Goal: Check status

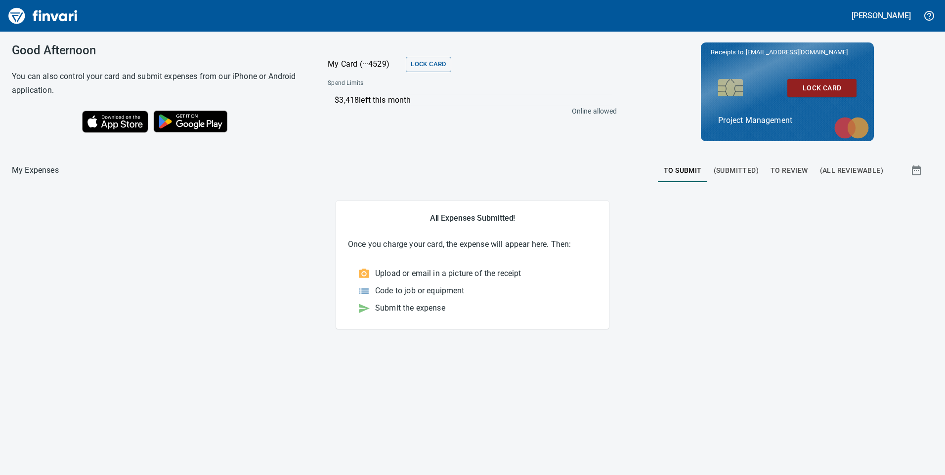
click at [791, 165] on span "To Review" at bounding box center [789, 171] width 38 height 12
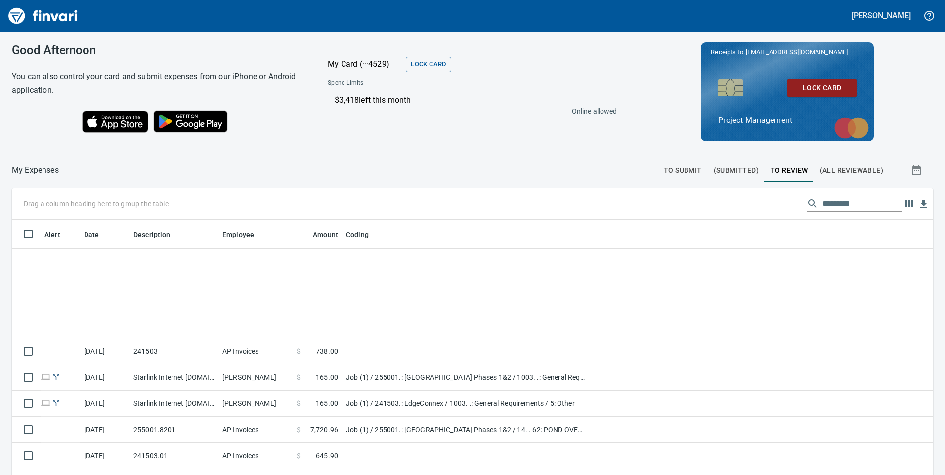
scroll to position [1653, 0]
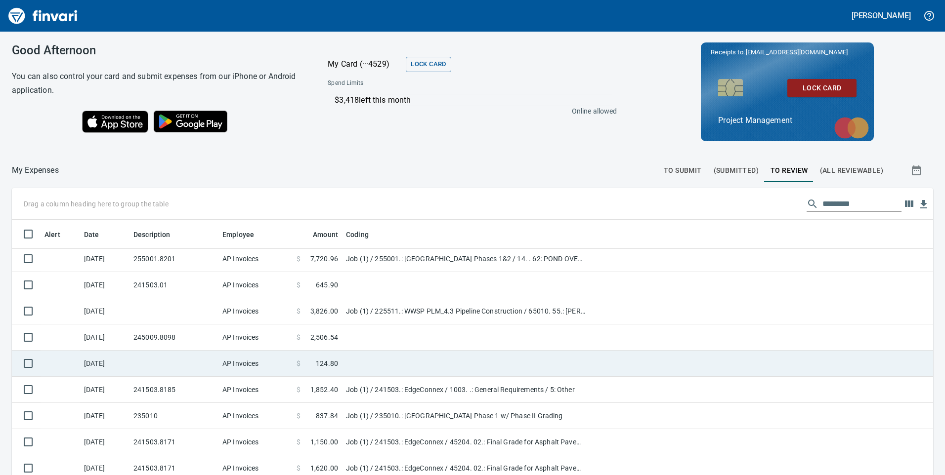
click at [155, 370] on td at bounding box center [173, 364] width 89 height 26
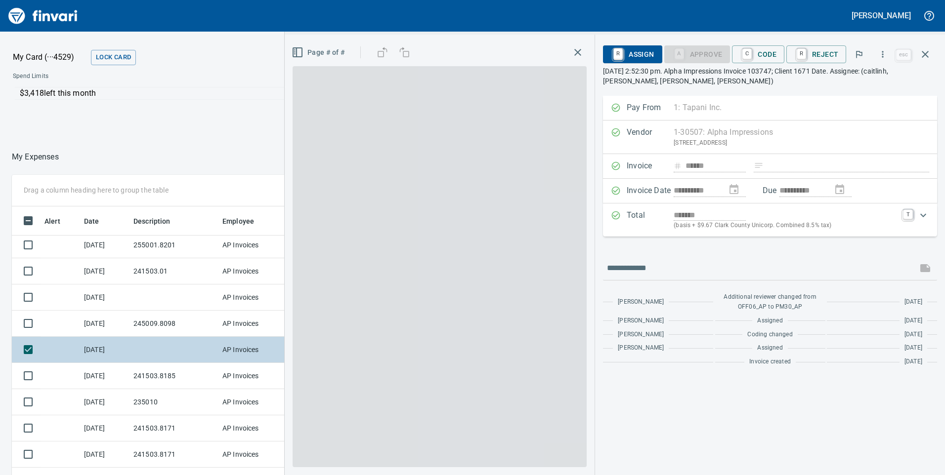
scroll to position [359, 652]
